Goal: Information Seeking & Learning: Learn about a topic

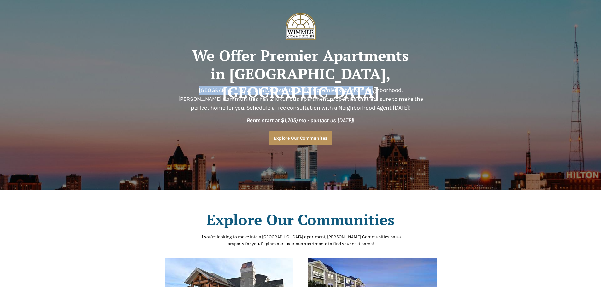
drag, startPoint x: 180, startPoint y: 89, endPoint x: 350, endPoint y: 92, distance: 170.6
click at [350, 92] on span "[GEOGRAPHIC_DATA] is [GEOGRAPHIC_DATA]'s premier suburban neighborhood. [PERSON…" at bounding box center [300, 99] width 245 height 25
copy span "[GEOGRAPHIC_DATA] is [GEOGRAPHIC_DATA]'s premier suburban neighborhood."
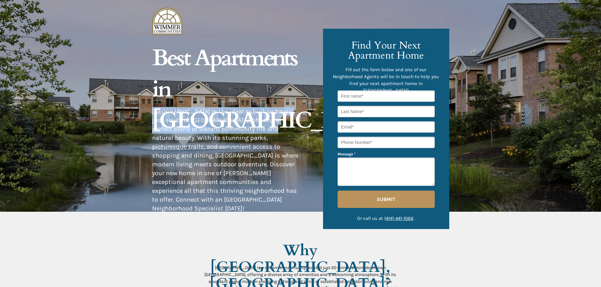
drag, startPoint x: 153, startPoint y: 108, endPoint x: 253, endPoint y: 129, distance: 101.9
click at [253, 129] on span "Oak Creek is the ideal suburban haven just south of Milwaukee, offering a perfe…" at bounding box center [225, 160] width 146 height 104
copy span "Oak Creek is the ideal suburban haven just south of Milwaukee, offering a perfe…"
